Goal: Task Accomplishment & Management: Use online tool/utility

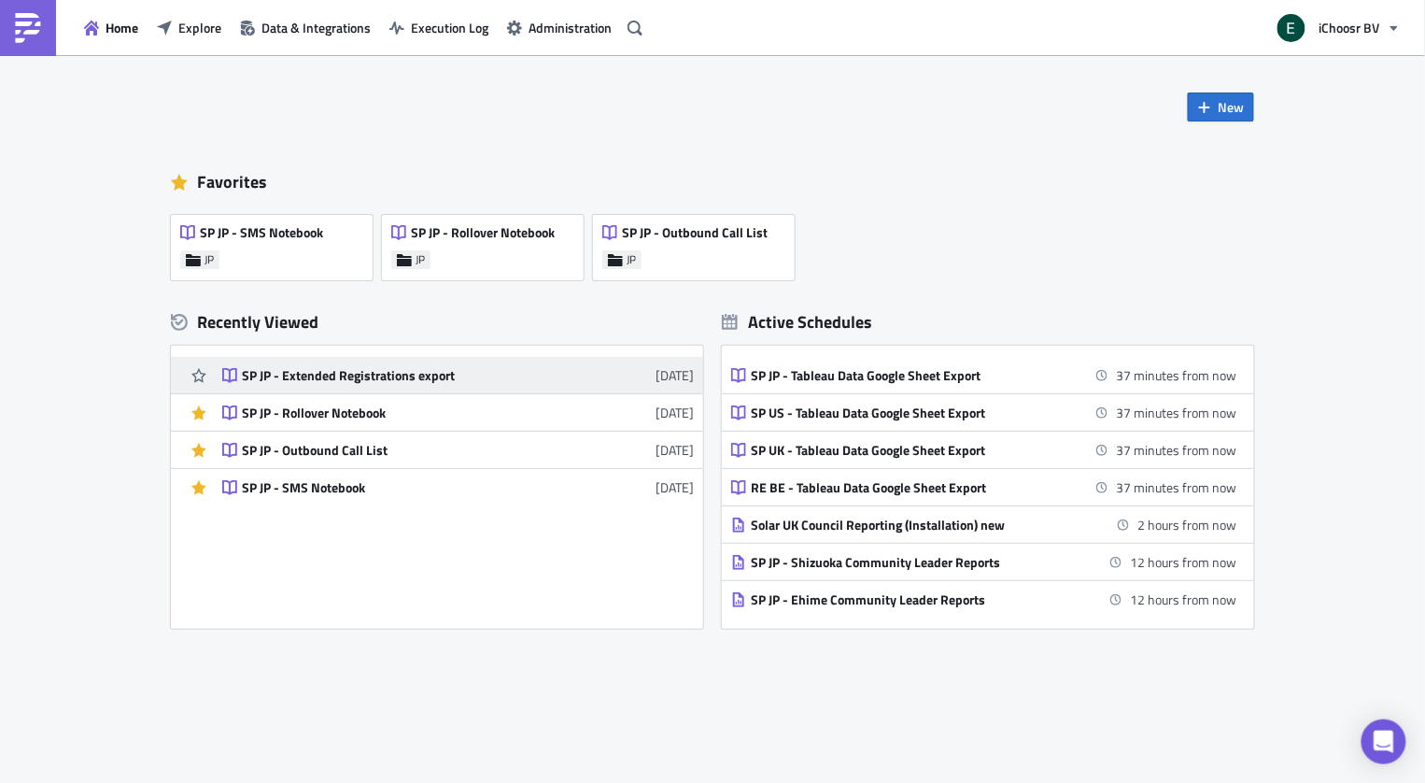
click at [363, 378] on div "SP JP - Extended Registrations export" at bounding box center [405, 375] width 327 height 17
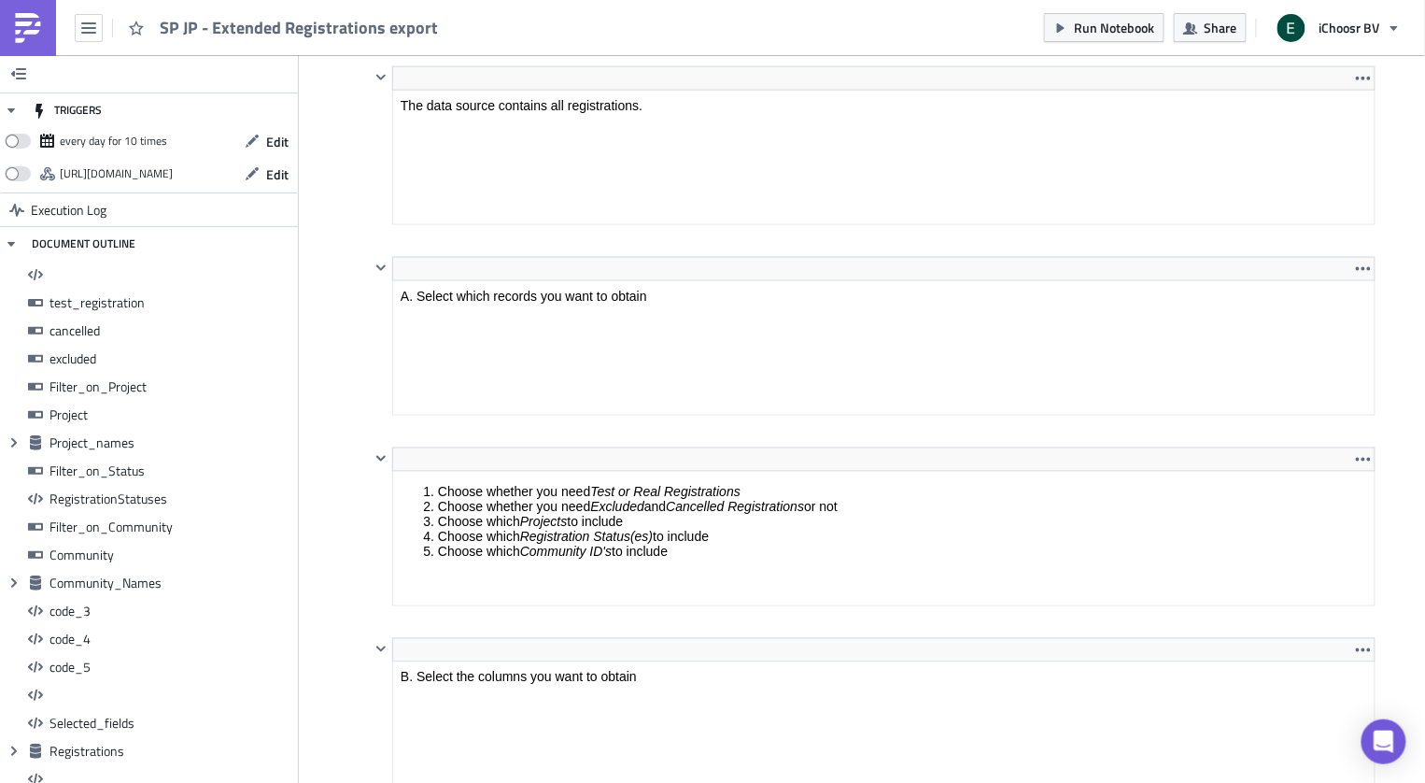
scroll to position [843, 0]
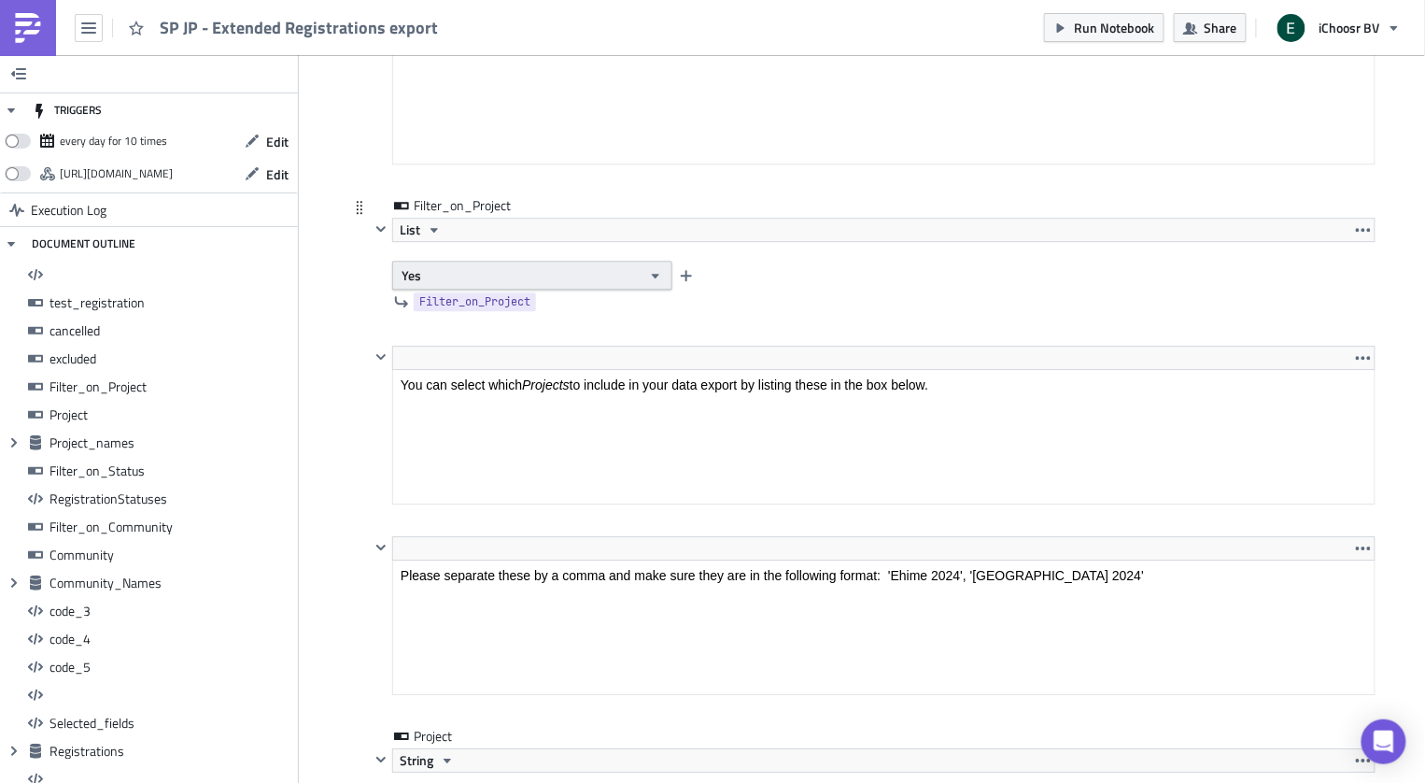
click at [446, 261] on button "Yes" at bounding box center [532, 275] width 280 height 29
click at [364, 290] on div "Filter_on_Project List Yes Filter_on_Project" at bounding box center [862, 270] width 1028 height 149
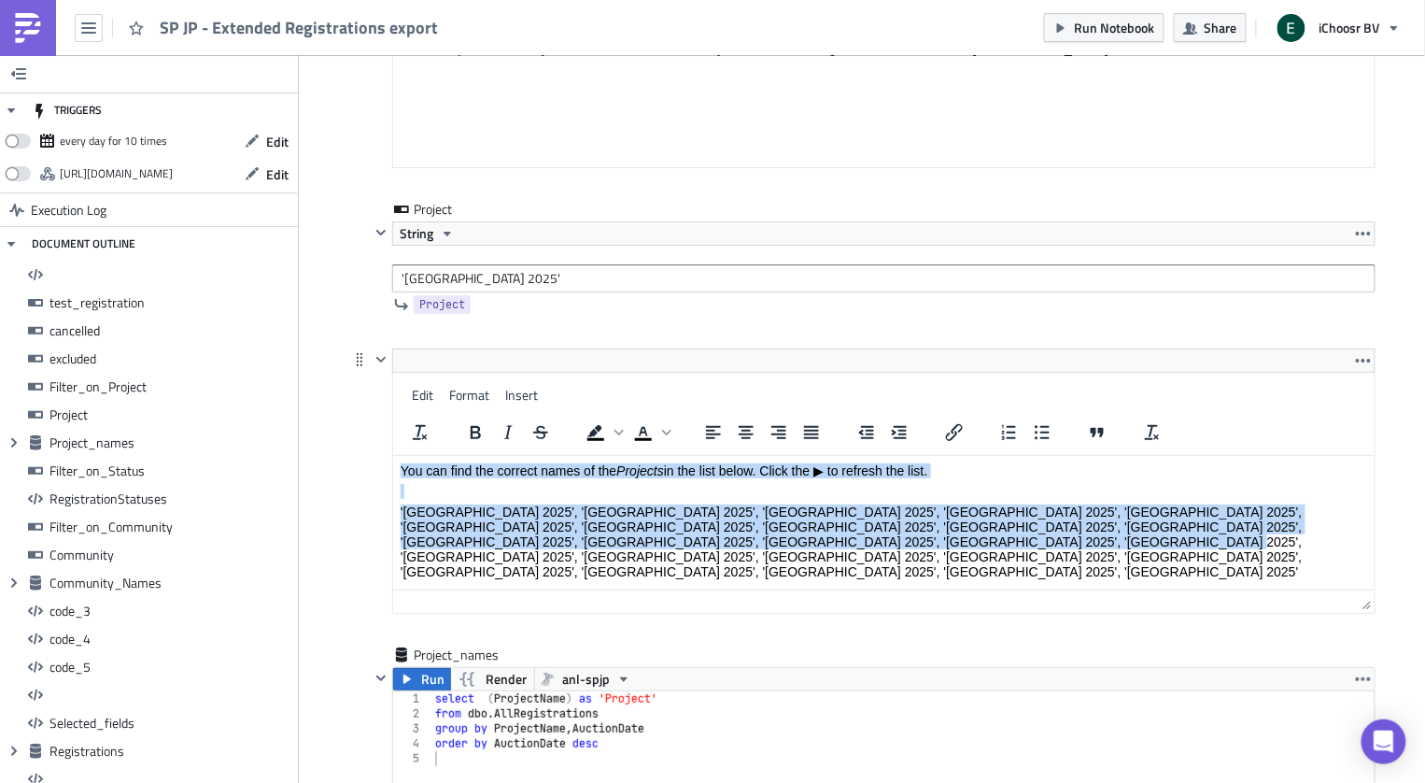
drag, startPoint x: 769, startPoint y: 543, endPoint x: 488, endPoint y: 438, distance: 300.0
click at [488, 456] on html "You can find the correct names of the Projects in the list below. Click the ▶ t…" at bounding box center [884, 521] width 982 height 131
click at [727, 527] on p "'[GEOGRAPHIC_DATA] 2025', '[GEOGRAPHIC_DATA] 2025', '[GEOGRAPHIC_DATA] 2025', '…" at bounding box center [884, 541] width 967 height 75
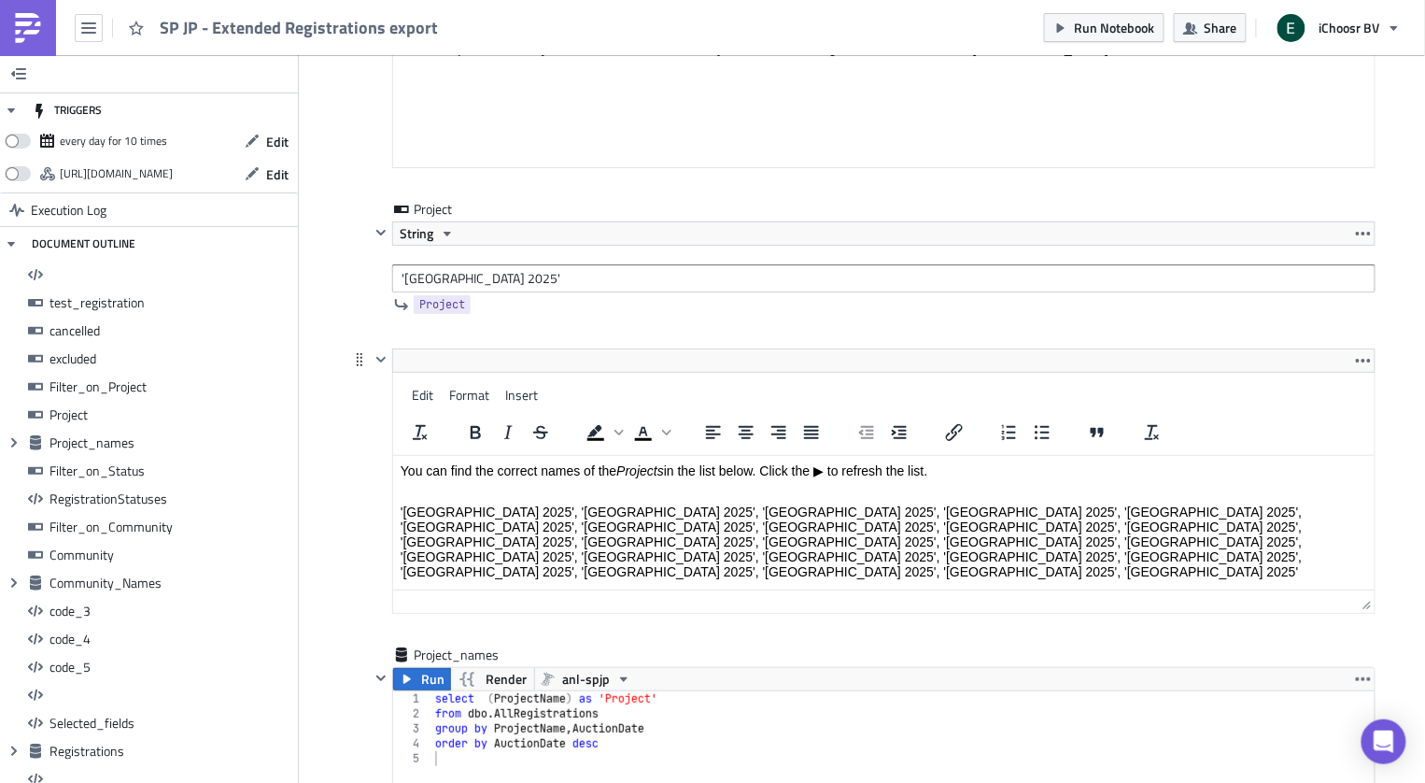
drag, startPoint x: 765, startPoint y: 550, endPoint x: 508, endPoint y: 484, distance: 265.3
click at [508, 484] on html "You can find the correct names of the Projects in the list below. Click the ▶ t…" at bounding box center [884, 521] width 982 height 131
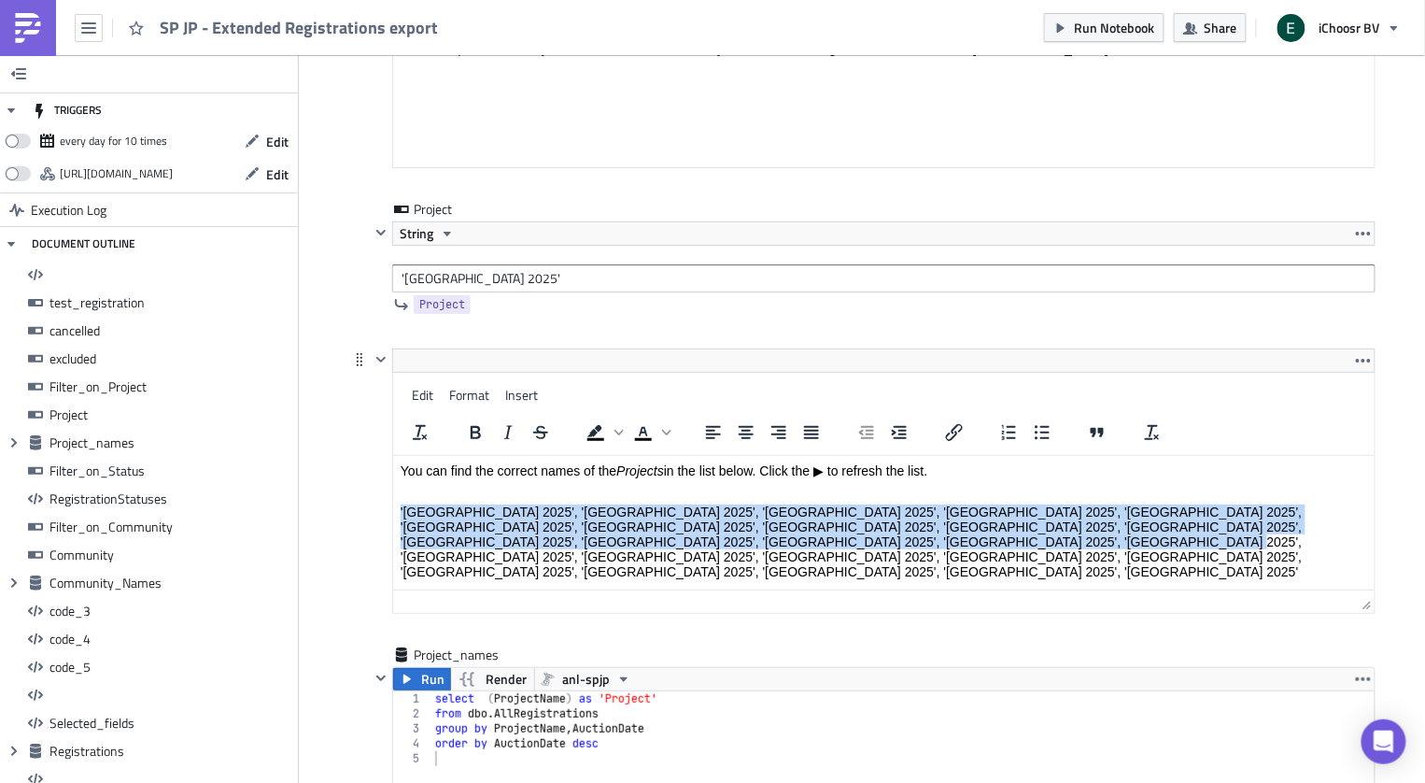
drag, startPoint x: 761, startPoint y: 542, endPoint x: 385, endPoint y: 512, distance: 377.6
click at [393, 512] on html "You can find the correct names of the Projects in the list below. Click the ▶ t…" at bounding box center [884, 521] width 982 height 131
copy p "'[GEOGRAPHIC_DATA] 2025', '[GEOGRAPHIC_DATA] 2025', '[GEOGRAPHIC_DATA] 2025', '…"
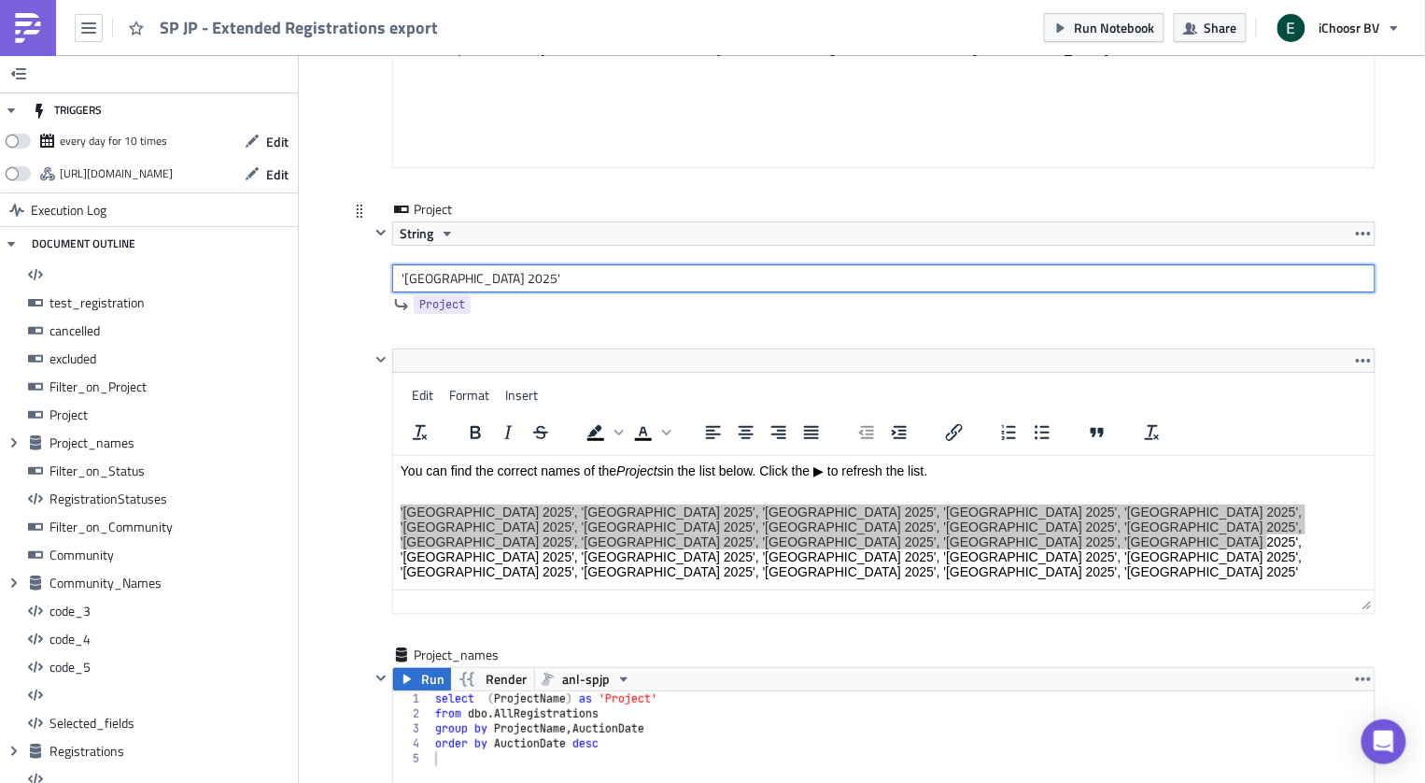
click at [442, 266] on input "'[GEOGRAPHIC_DATA] 2025'" at bounding box center [884, 278] width 984 height 28
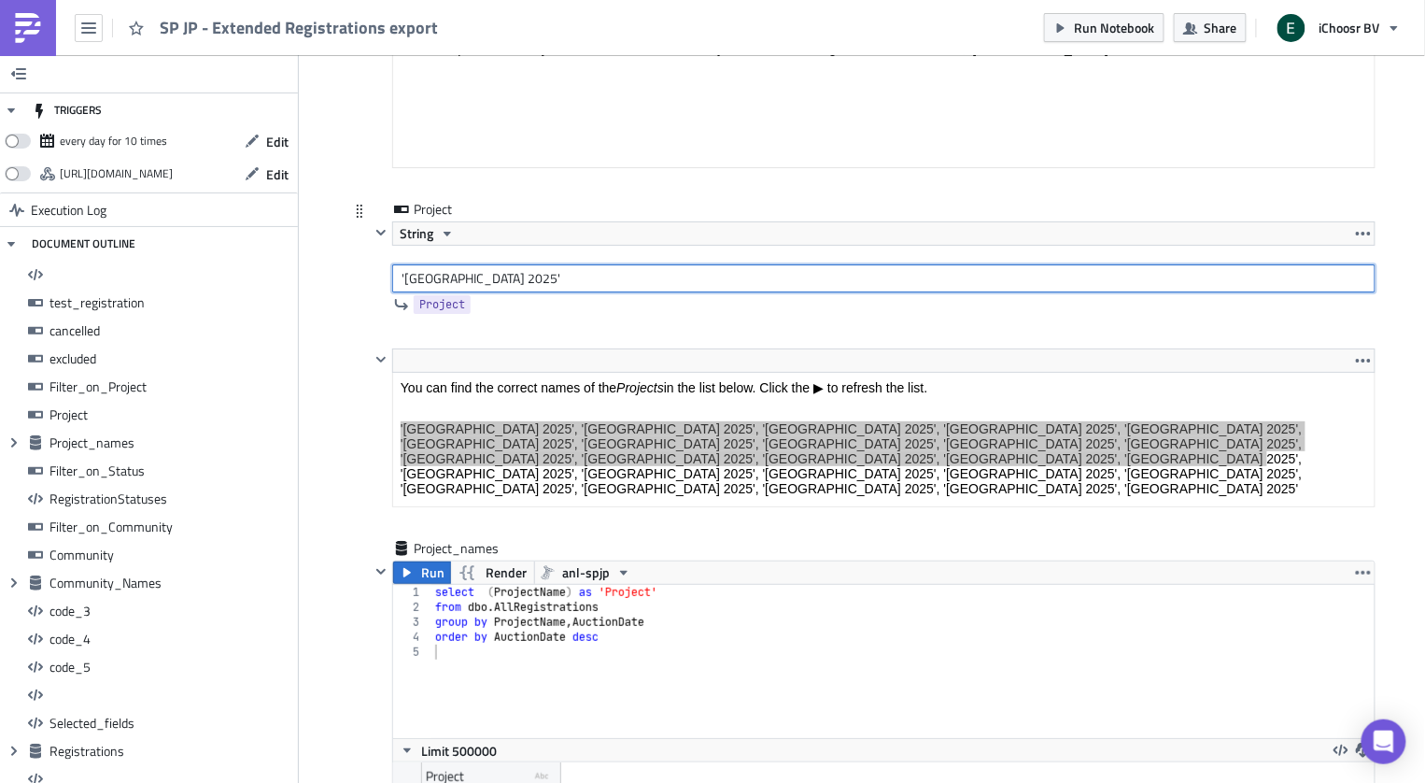
click at [442, 266] on input "'[GEOGRAPHIC_DATA] 2025'" at bounding box center [884, 278] width 984 height 28
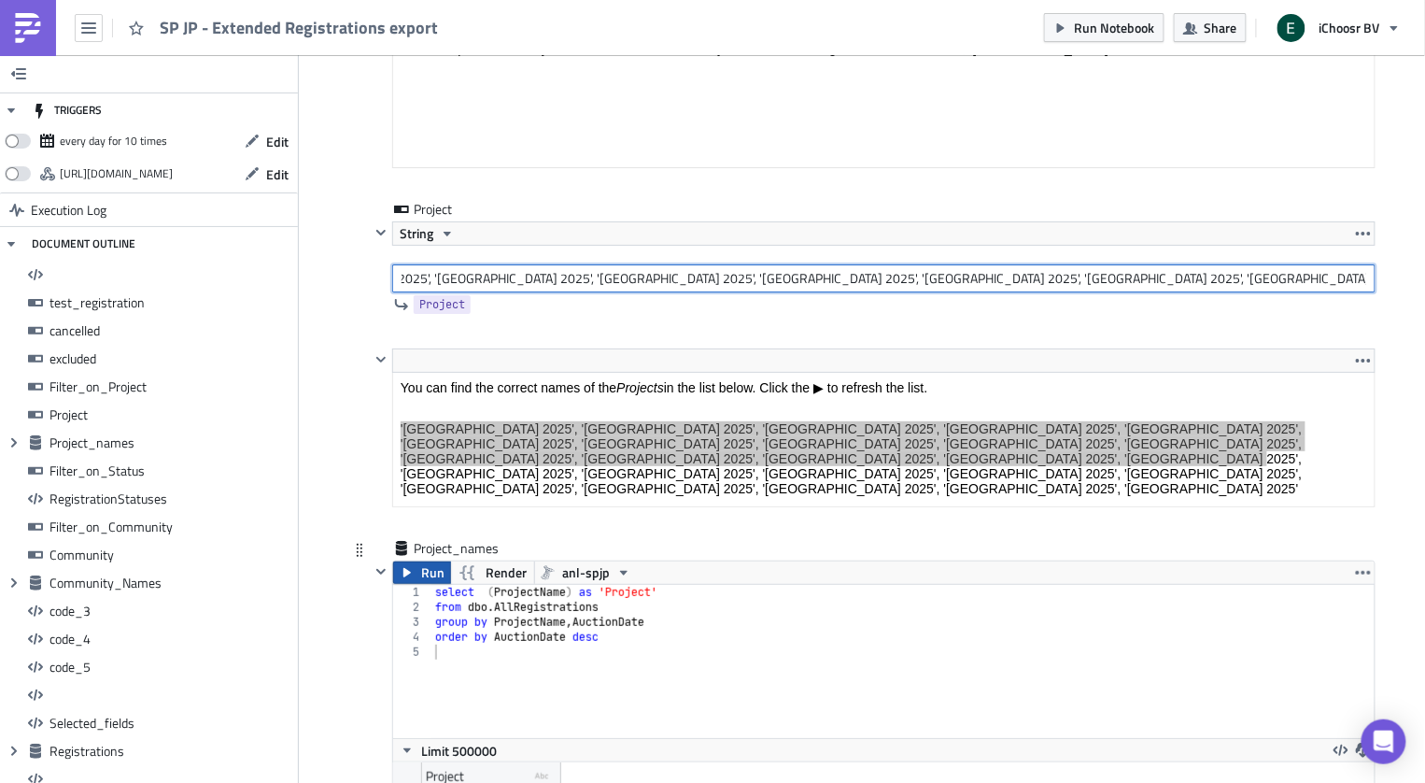
type input "'[GEOGRAPHIC_DATA] 2025', '[GEOGRAPHIC_DATA] 2025', '[GEOGRAPHIC_DATA] 2025', '…"
click at [425, 561] on span "Run" at bounding box center [432, 572] width 23 height 22
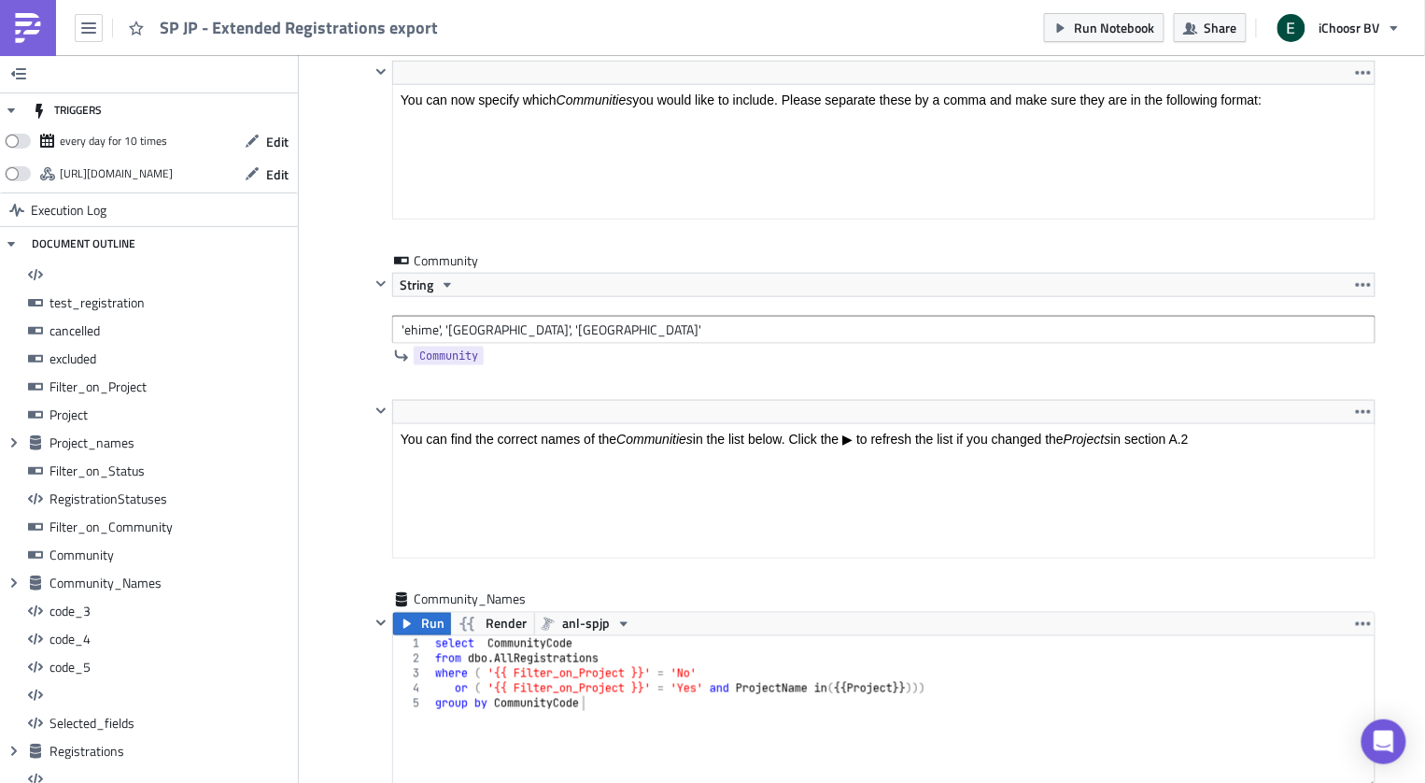
scroll to position [6966, 0]
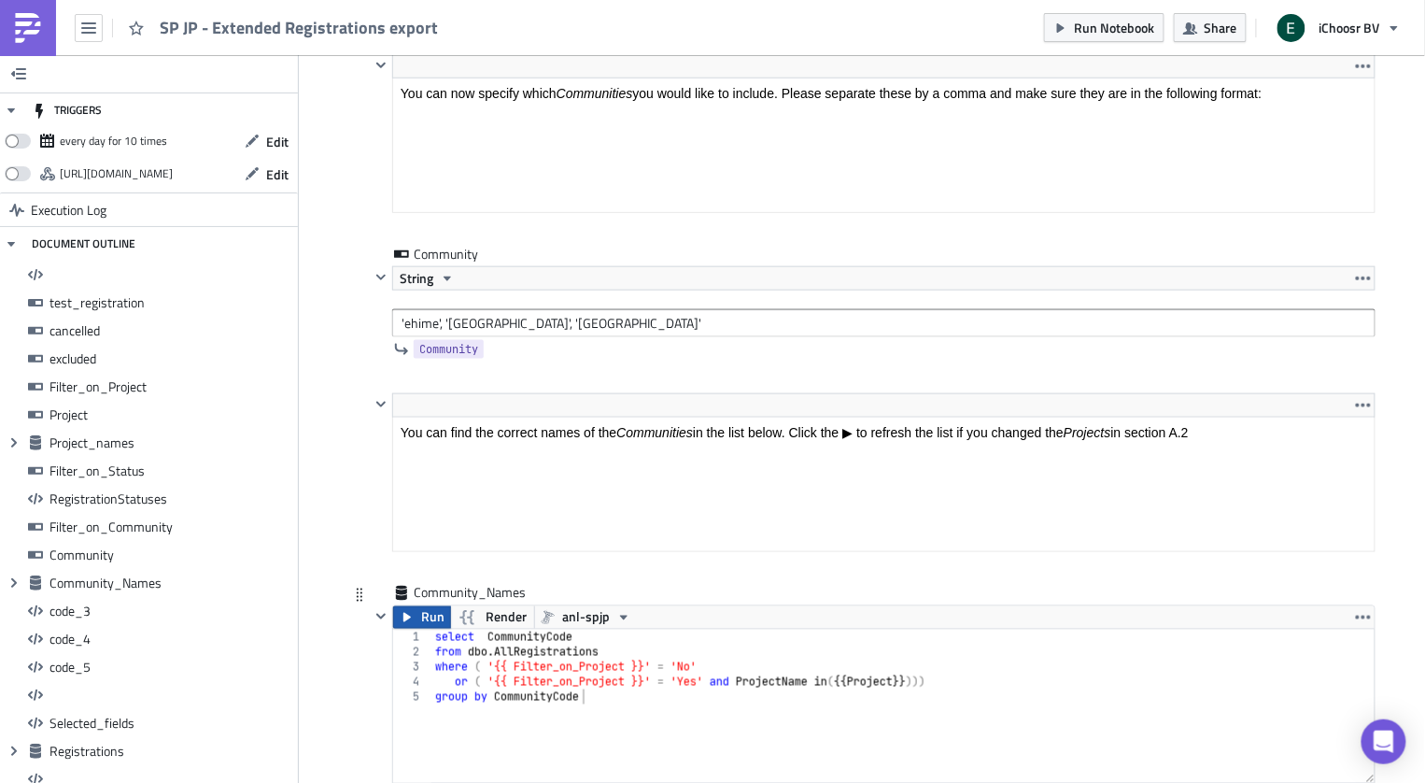
click at [424, 606] on span "Run" at bounding box center [432, 617] width 23 height 22
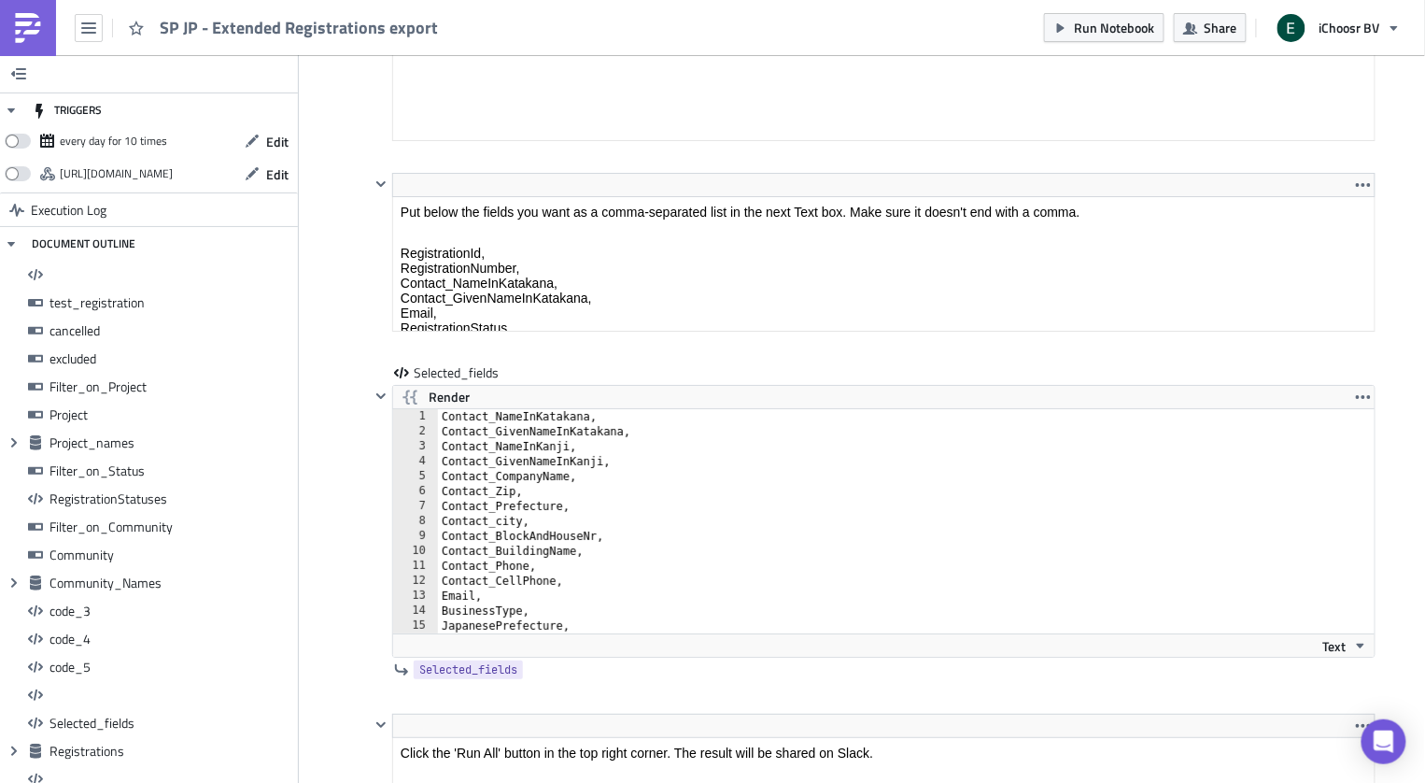
scroll to position [14914, 0]
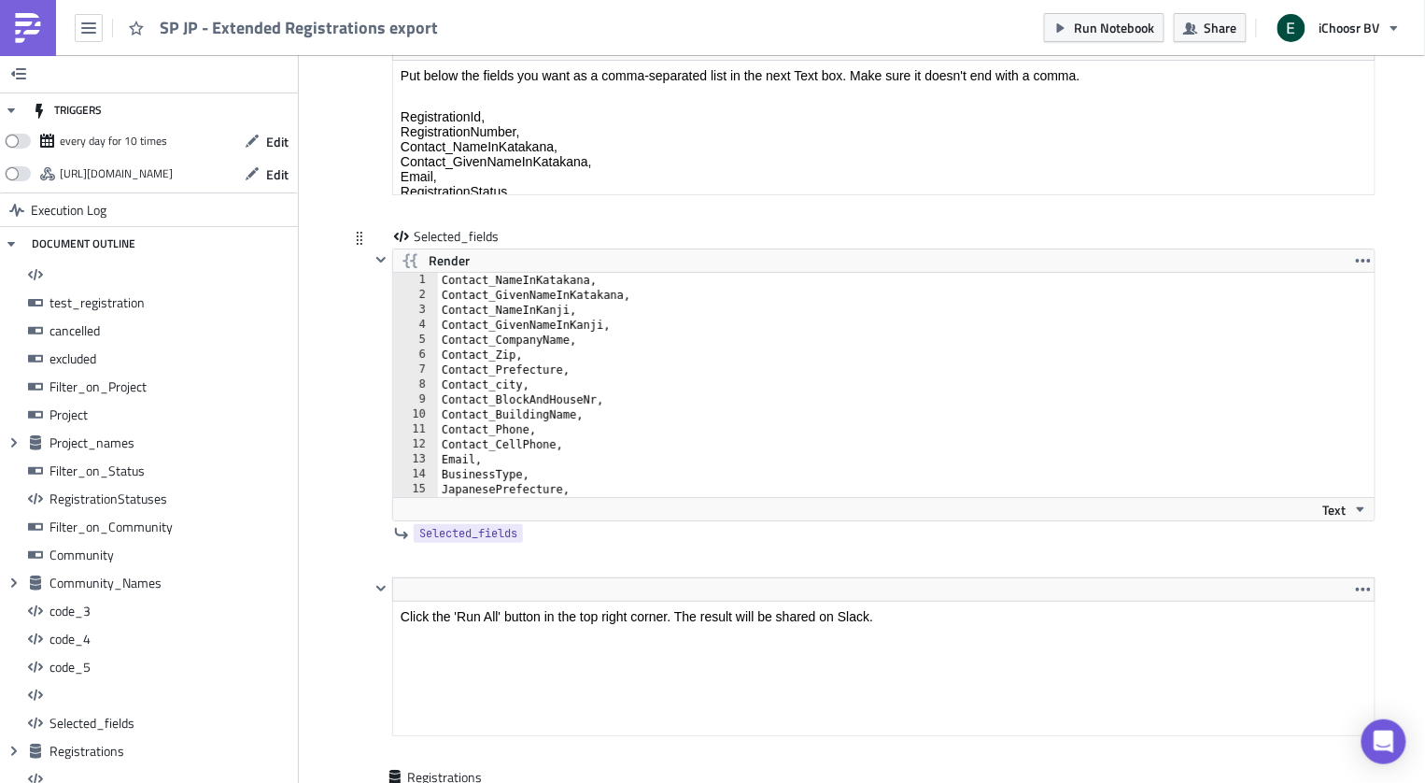
click at [493, 330] on div "Contact_NameInKatakana, Contact_GivenNameInKatakana, Contact_NameInKanji, Conta…" at bounding box center [918, 400] width 960 height 254
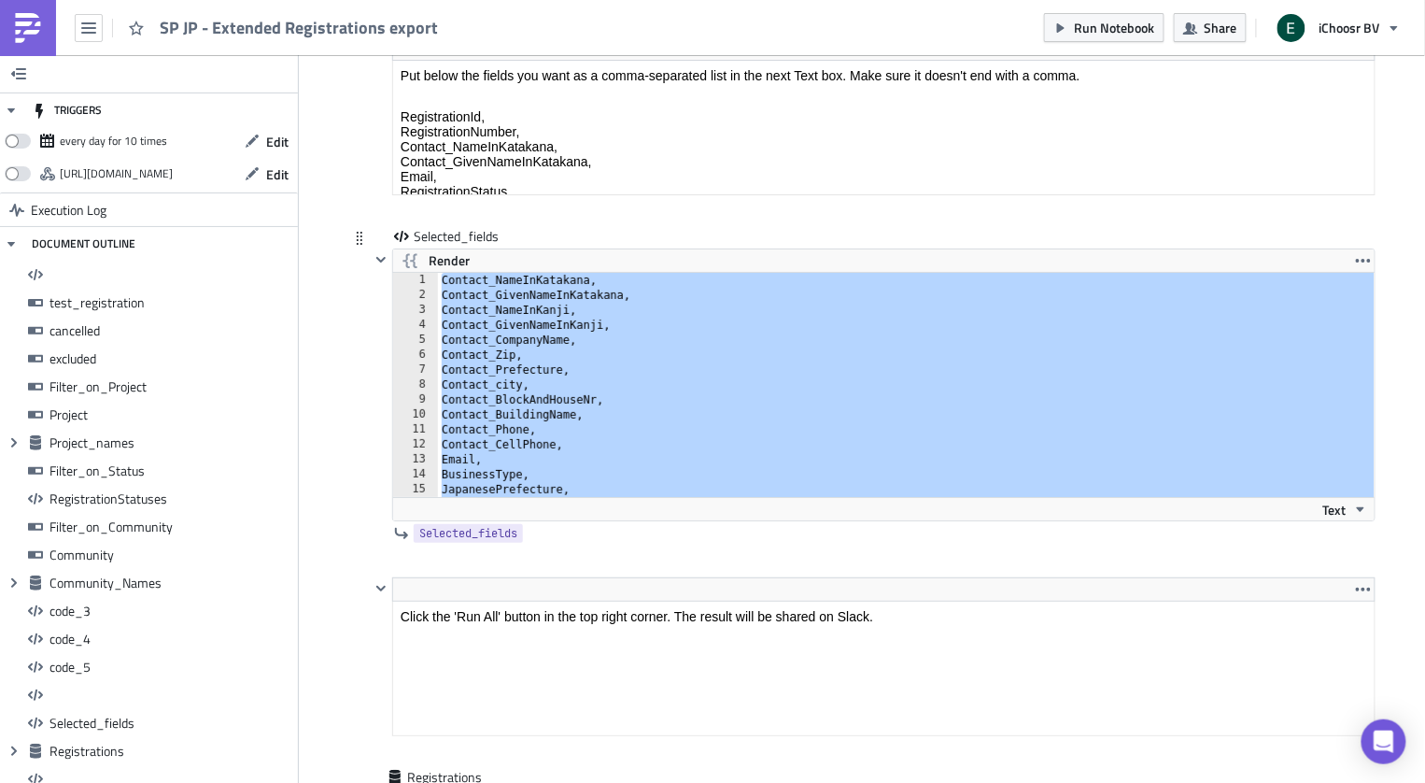
paste textarea "aymentStatus"
type textarea "PaymentStatus"
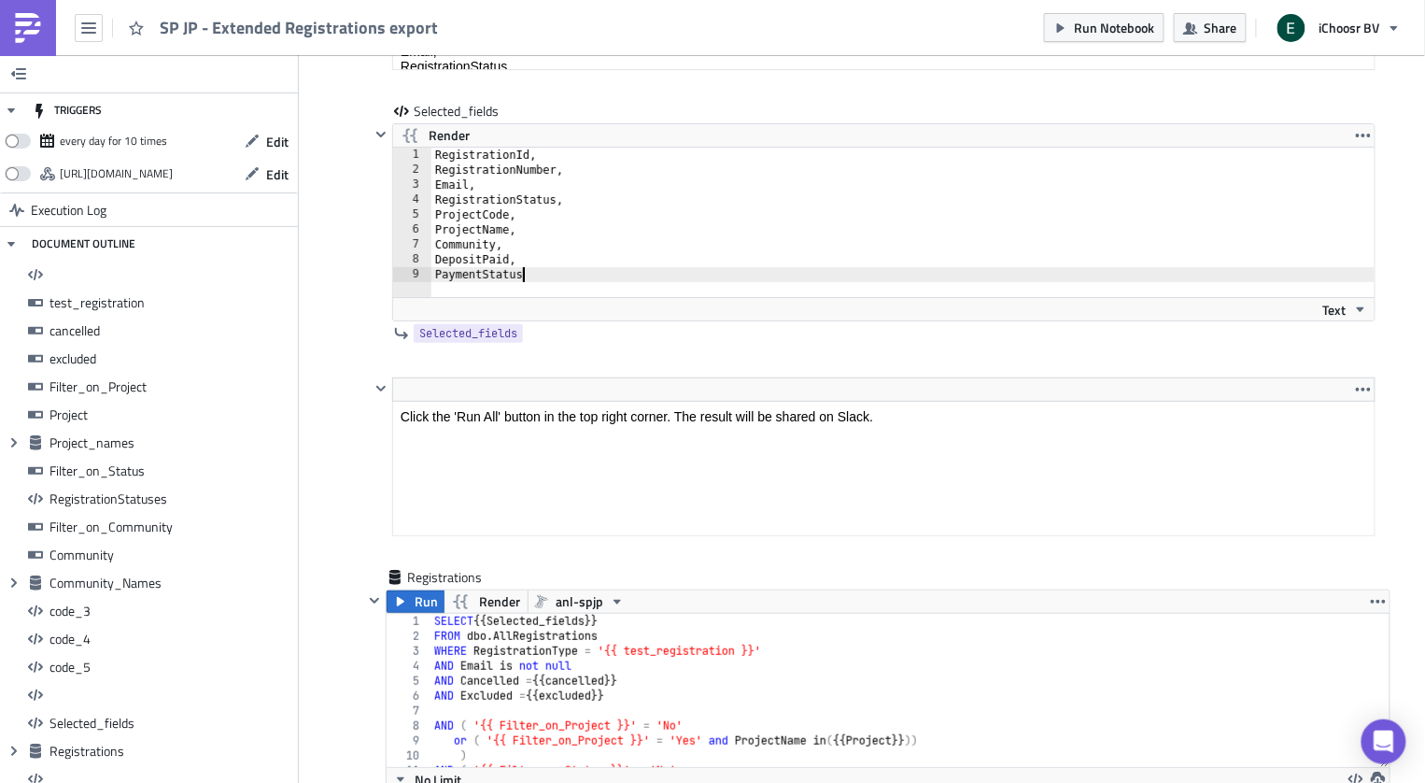
scroll to position [15134, 0]
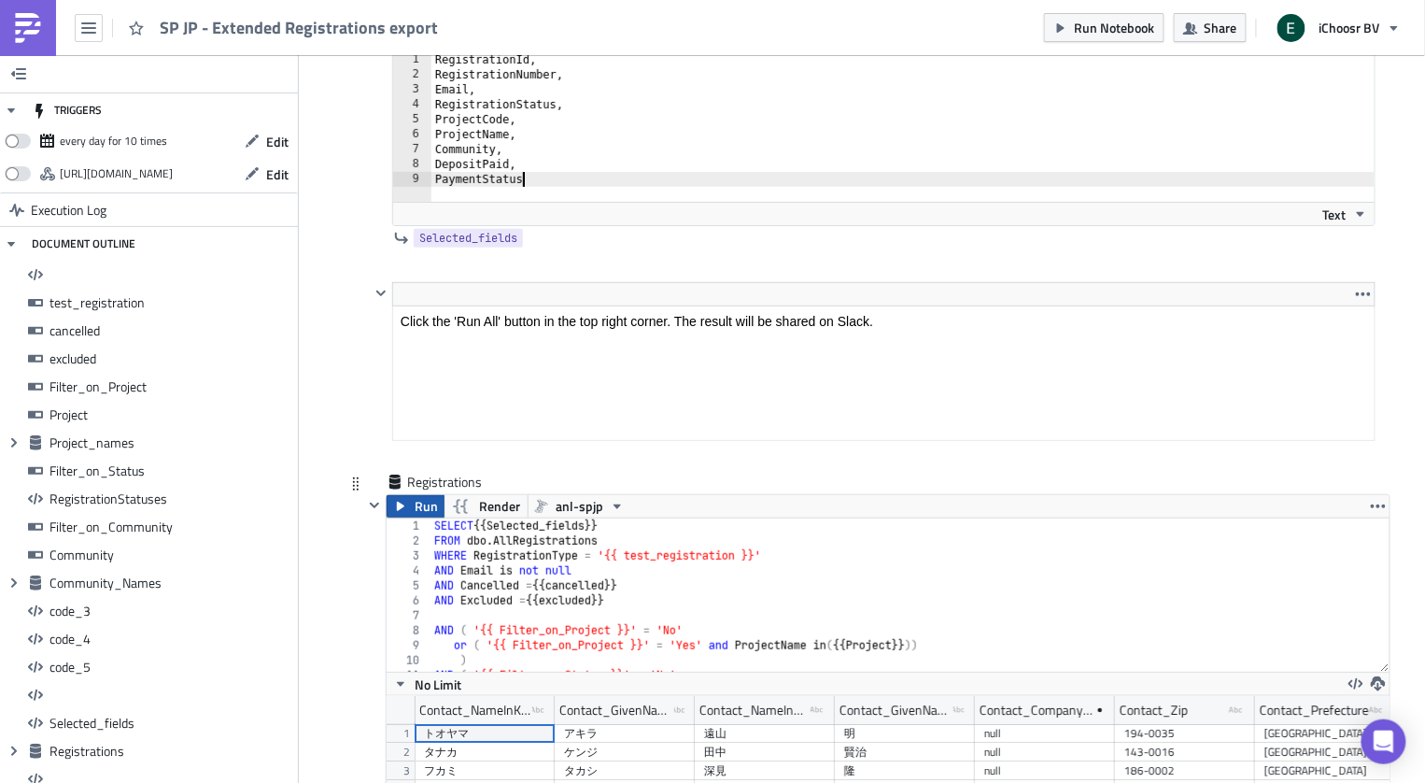
click at [420, 495] on span "Run" at bounding box center [426, 506] width 23 height 22
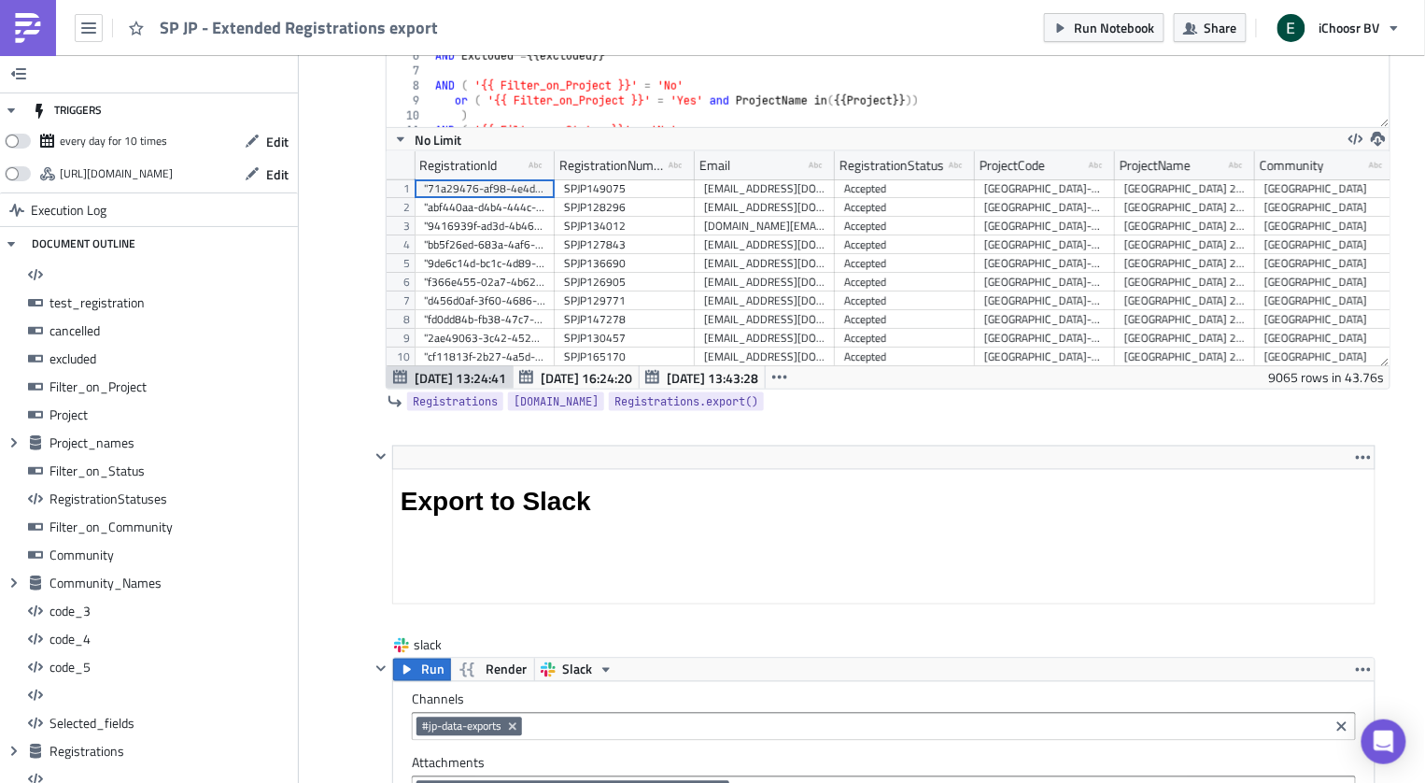
scroll to position [15687, 0]
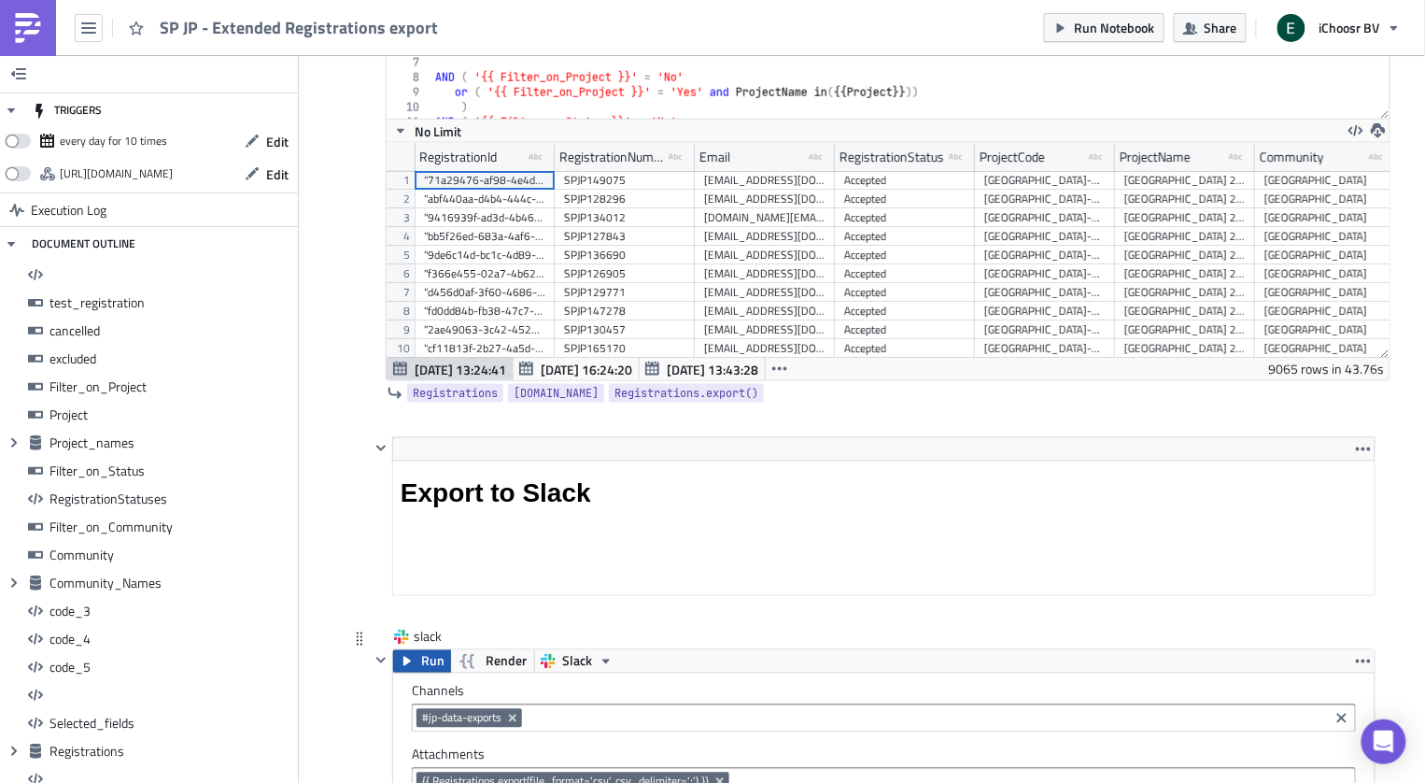
click at [416, 650] on button "Run" at bounding box center [422, 661] width 58 height 22
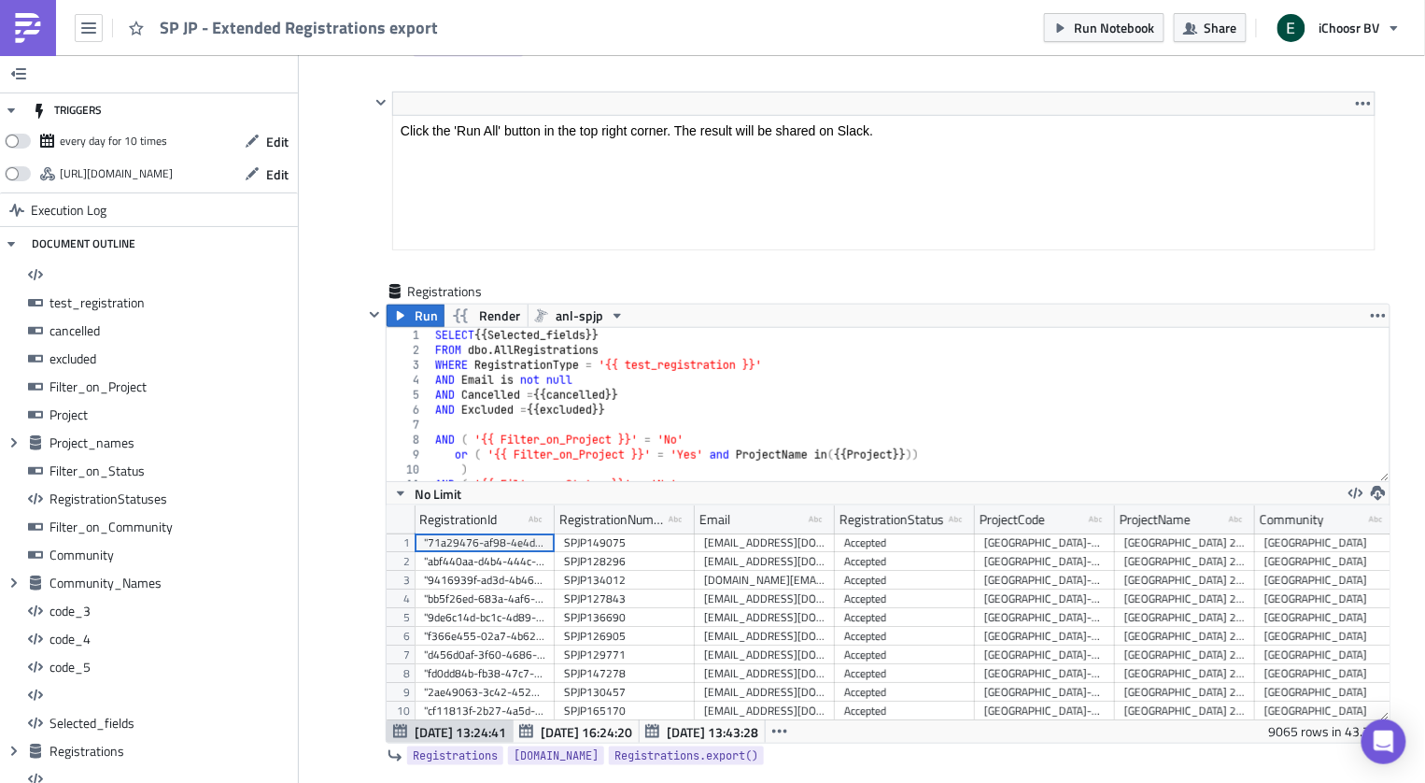
scroll to position [15320, 0]
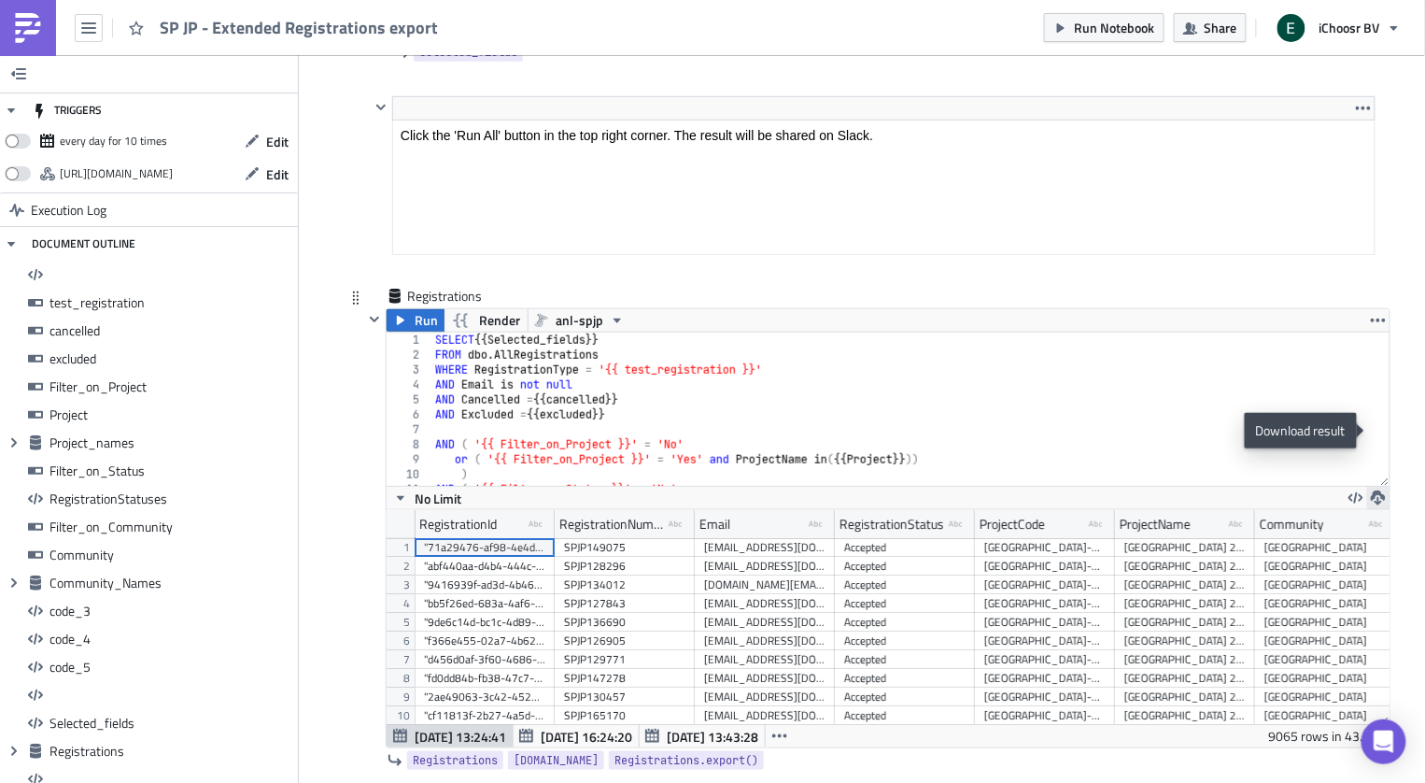
click at [1379, 490] on icon "button" at bounding box center [1378, 497] width 15 height 15
click at [1305, 388] on div "XLSX" at bounding box center [1306, 386] width 146 height 19
